Goal: Information Seeking & Learning: Compare options

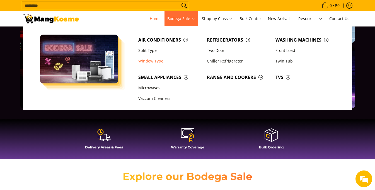
scroll to position [56, 0]
click at [152, 60] on link "Window Type" at bounding box center [170, 61] width 69 height 11
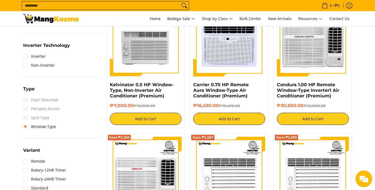
scroll to position [363, 0]
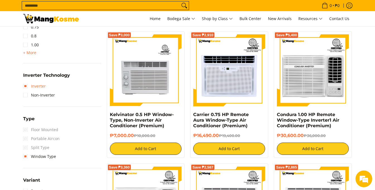
click at [25, 87] on link "Inverter" at bounding box center [34, 86] width 23 height 9
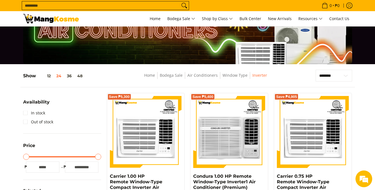
scroll to position [18, 0]
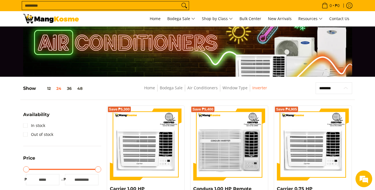
click at [330, 91] on select "**********" at bounding box center [334, 88] width 37 height 12
select select "**********"
click at [316, 82] on select "**********" at bounding box center [334, 88] width 37 height 12
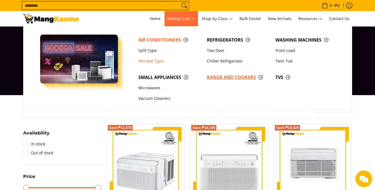
click at [224, 76] on span "Range and Cookers" at bounding box center [238, 77] width 63 height 7
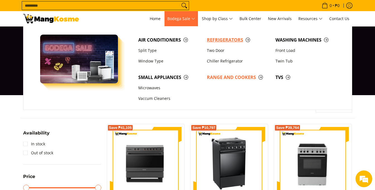
click at [226, 37] on span "Refrigerators" at bounding box center [238, 40] width 63 height 7
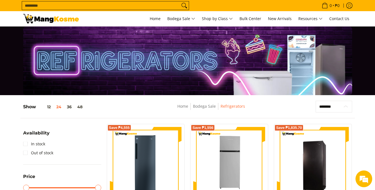
click at [325, 106] on select "**********" at bounding box center [334, 107] width 37 height 12
select select "**********"
click at [316, 101] on select "**********" at bounding box center [334, 107] width 37 height 12
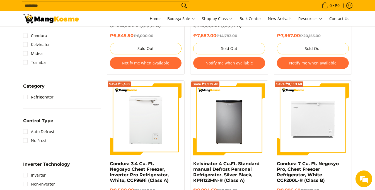
scroll to position [181, 0]
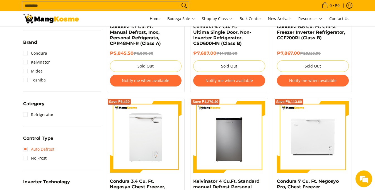
click at [40, 150] on link "Auto Defrost" at bounding box center [38, 149] width 31 height 9
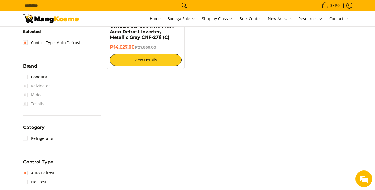
scroll to position [242, 0]
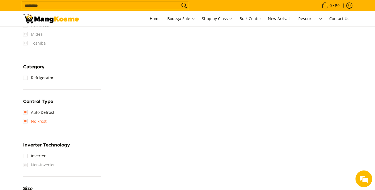
click at [44, 117] on link "No Frost" at bounding box center [34, 121] width 23 height 9
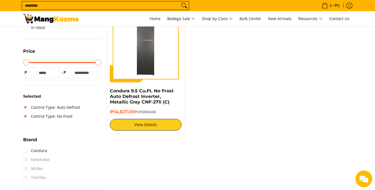
scroll to position [214, 0]
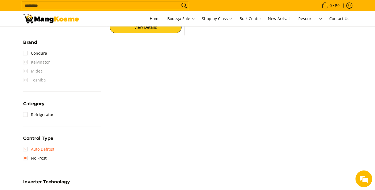
click at [50, 151] on link "Auto Defrost" at bounding box center [38, 149] width 31 height 9
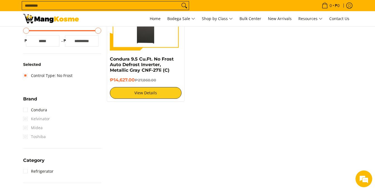
scroll to position [158, 0]
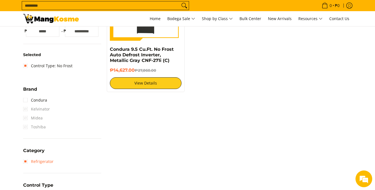
click at [43, 160] on link "Refrigerator" at bounding box center [38, 161] width 30 height 9
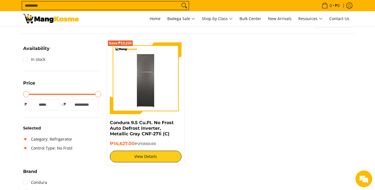
scroll to position [74, 0]
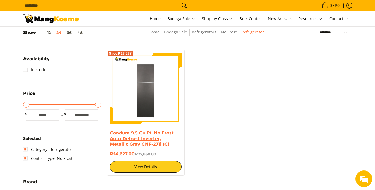
click at [127, 135] on link "Condura 9.5 Cu.Ft. No Frost Auto Defrost Inverter, Metallic Gray CNF-271i (C)" at bounding box center [142, 138] width 64 height 16
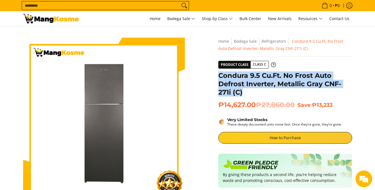
click at [246, 90] on div "**********" at bounding box center [286, 157] width 140 height 238
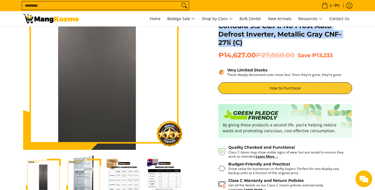
scroll to position [84, 0]
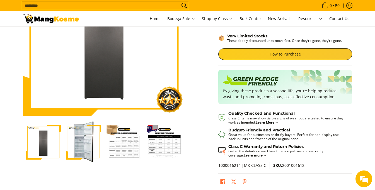
click at [84, 141] on img "Condura 9.5 Cu.Ft. No Frost Auto Defrost Inverter, Metallic Gray CNF-271i (C)-2" at bounding box center [83, 142] width 35 height 42
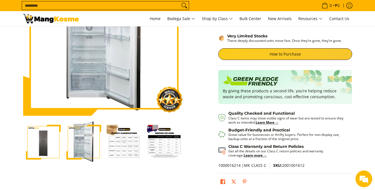
click at [130, 143] on img "Condura 9.5 Cu.Ft. No Frost Auto Defrost Inverter, Metallic Gray CNF-271i (C)-3" at bounding box center [124, 142] width 35 height 35
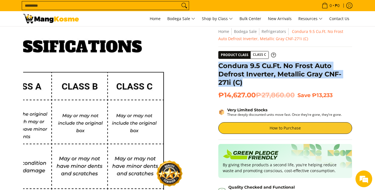
scroll to position [0, 0]
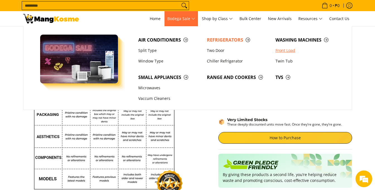
click at [291, 51] on link "Front Load" at bounding box center [307, 50] width 69 height 11
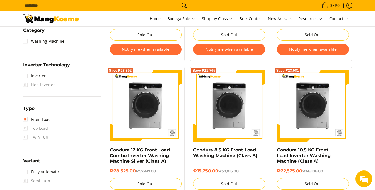
scroll to position [363, 0]
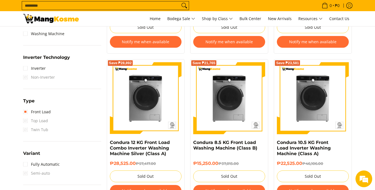
click at [26, 120] on span "Top Load" at bounding box center [35, 120] width 25 height 9
click at [26, 121] on span "Top Load" at bounding box center [35, 120] width 25 height 9
click at [26, 122] on span "Top Load" at bounding box center [35, 120] width 25 height 9
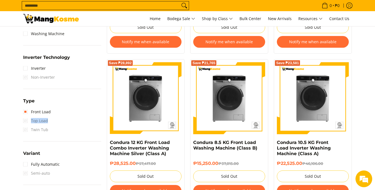
click at [26, 122] on span "Top Load" at bounding box center [35, 120] width 25 height 9
click at [25, 165] on link "Fully Automatic" at bounding box center [41, 164] width 37 height 9
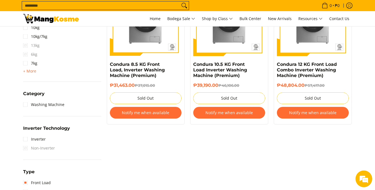
scroll to position [298, 0]
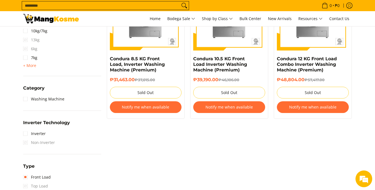
click at [35, 129] on summary "Inverter Technology" at bounding box center [46, 125] width 47 height 9
click at [36, 124] on span "Inverter Technology" at bounding box center [46, 123] width 47 height 4
click at [31, 132] on link "Inverter" at bounding box center [34, 133] width 23 height 9
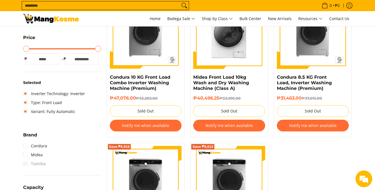
scroll to position [158, 0]
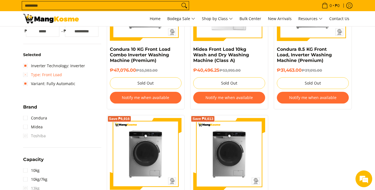
click at [37, 72] on link "Type: Front Load" at bounding box center [42, 74] width 39 height 9
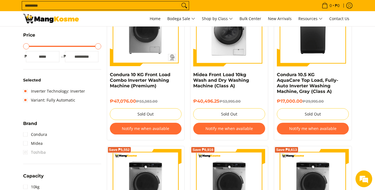
scroll to position [102, 0]
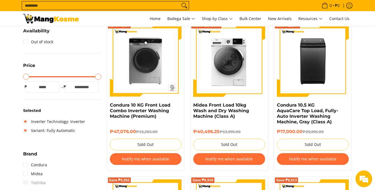
scroll to position [214, 0]
